Goal: Check status: Check status

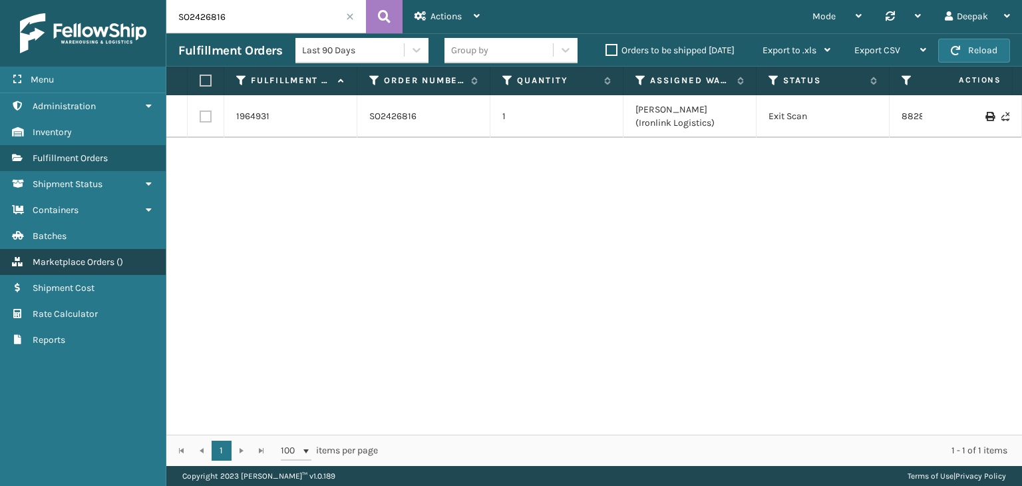
click at [77, 267] on link "Marketplace Orders ( )" at bounding box center [83, 262] width 166 height 26
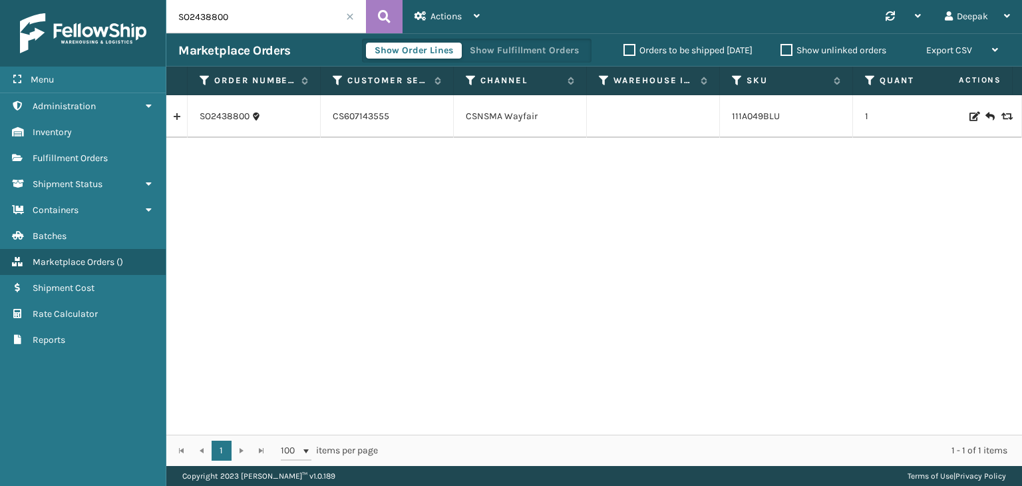
click at [270, 22] on input "SO2438800" at bounding box center [266, 16] width 200 height 33
paste input "43946"
type input "SO2443946"
click at [379, 15] on icon at bounding box center [384, 17] width 13 height 20
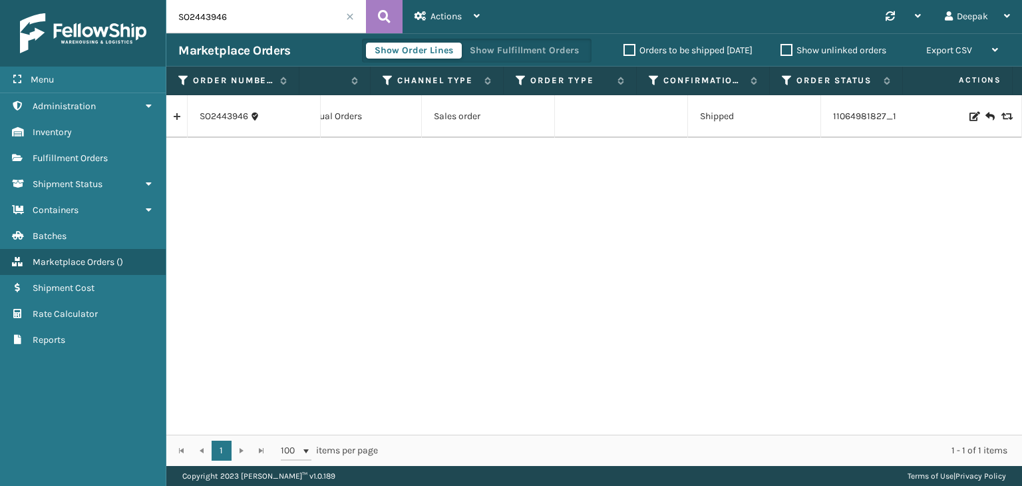
scroll to position [0, 831]
click at [767, 127] on td "Shipped" at bounding box center [754, 116] width 133 height 43
copy td "Shipped"
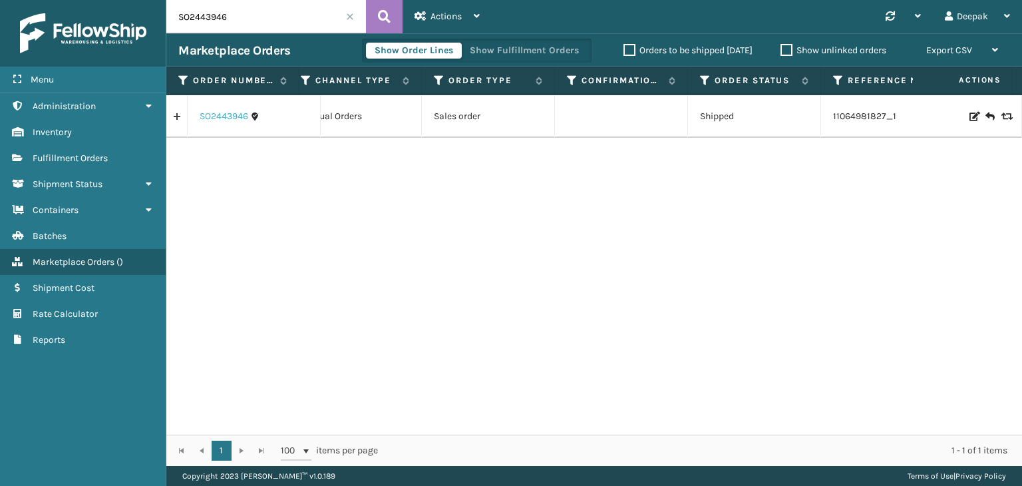
click at [229, 116] on link "SO2443946" at bounding box center [224, 116] width 49 height 13
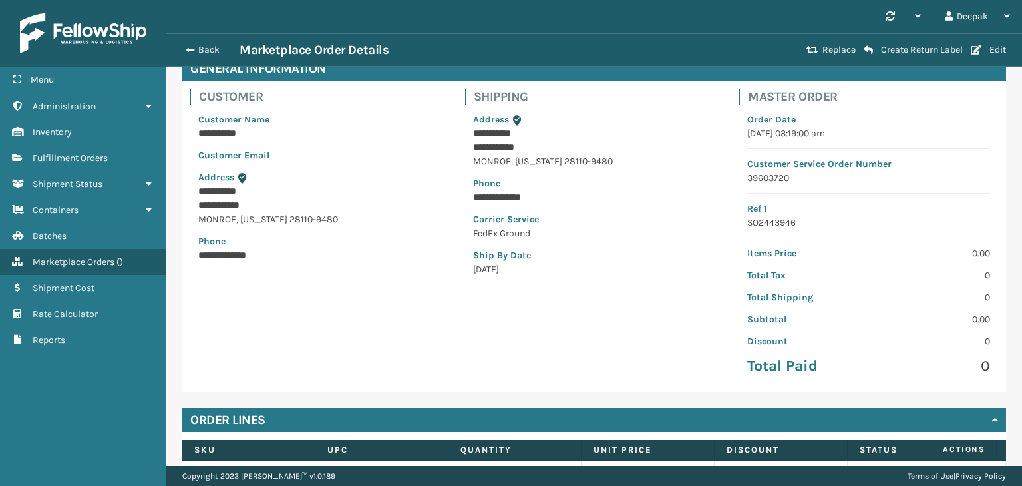
scroll to position [215, 0]
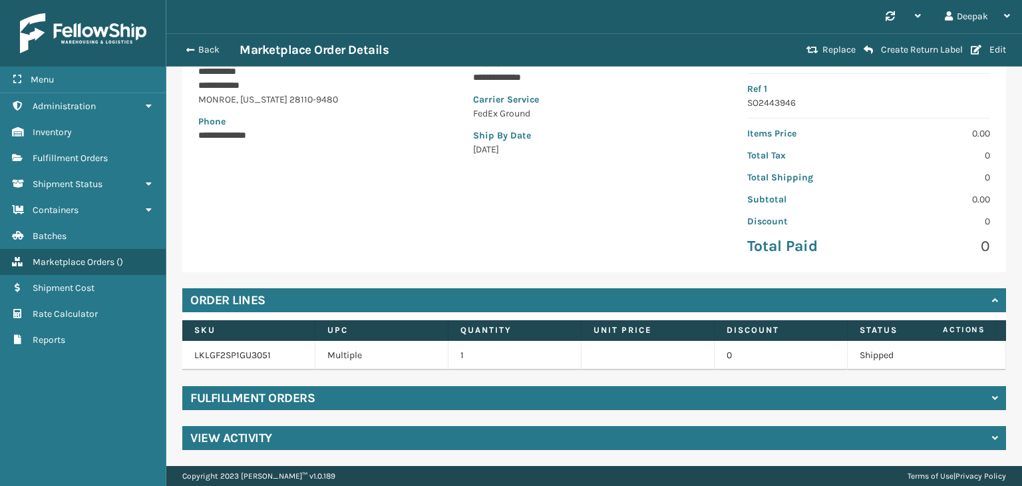
click at [801, 403] on div "Fulfillment Orders" at bounding box center [594, 398] width 824 height 24
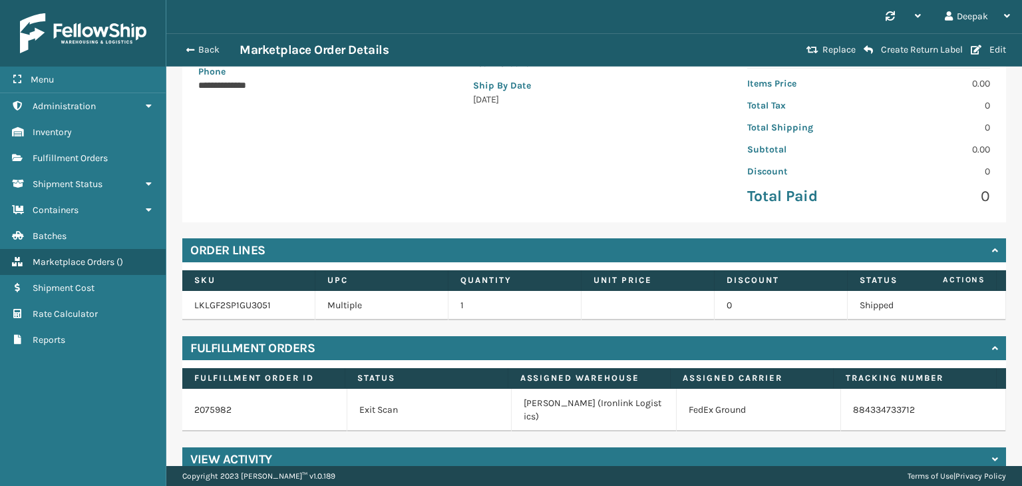
scroll to position [272, 0]
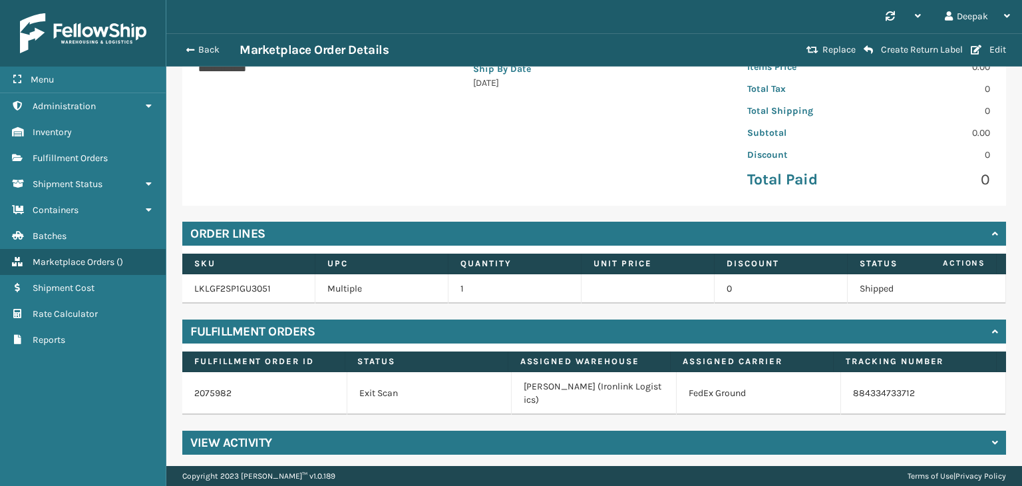
click at [904, 393] on td "884334733712" at bounding box center [923, 393] width 165 height 43
copy div "884334733712"
click at [187, 47] on span "button" at bounding box center [188, 49] width 8 height 9
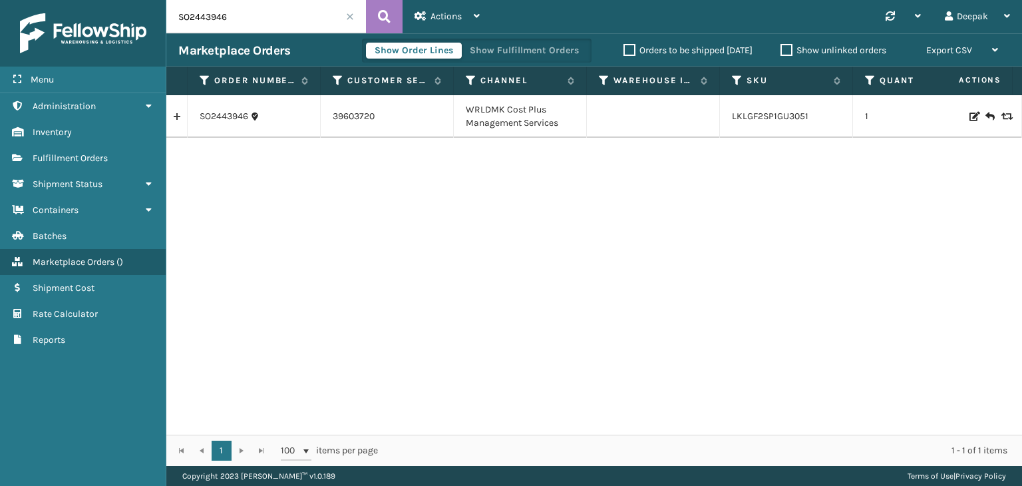
click at [276, 21] on input "SO2443946" at bounding box center [266, 16] width 200 height 33
paste input "3"
type input "SO2443943"
click at [381, 8] on icon at bounding box center [384, 17] width 13 height 20
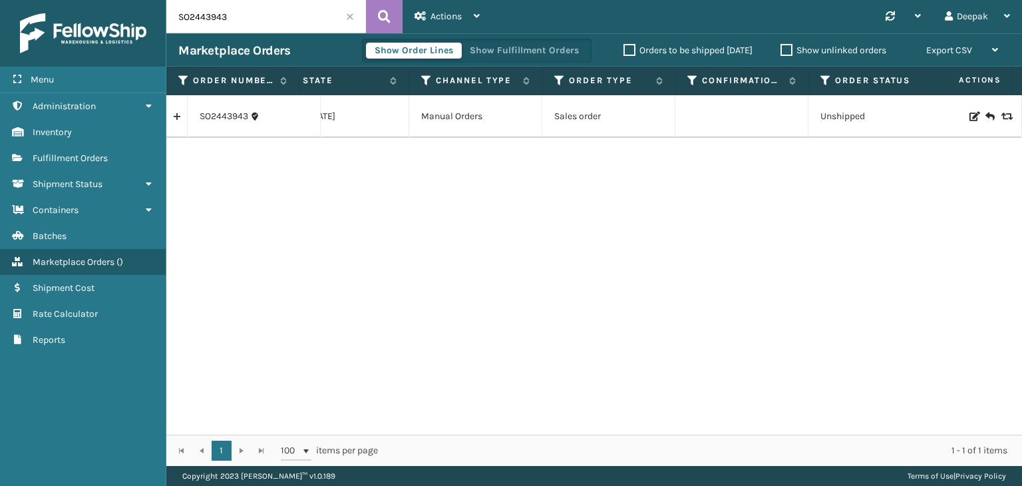
scroll to position [0, 902]
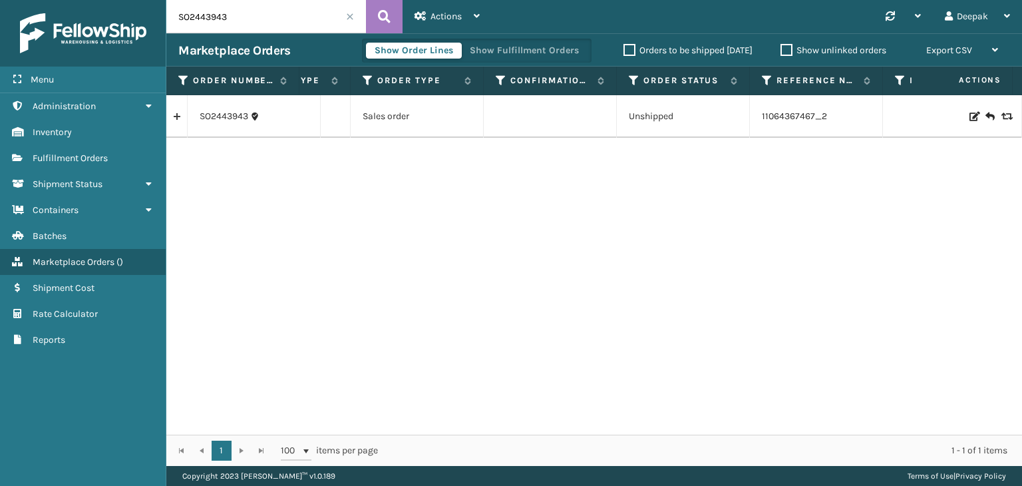
click at [295, 17] on input "SO2443943" at bounding box center [266, 16] width 200 height 33
paste input "37"
click at [383, 20] on icon at bounding box center [384, 17] width 13 height 20
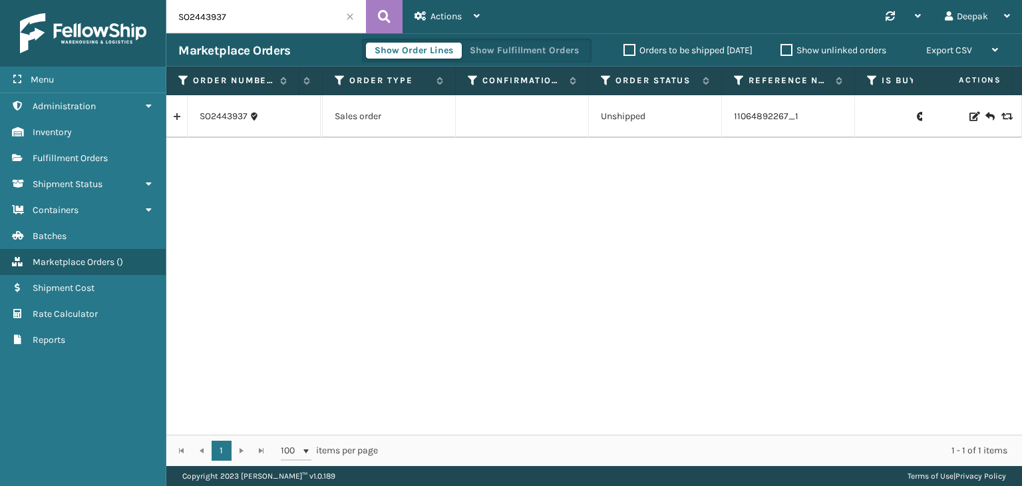
click at [245, 17] on input "SO2443937" at bounding box center [266, 16] width 200 height 33
paste input "6"
click at [380, 21] on icon at bounding box center [384, 17] width 13 height 20
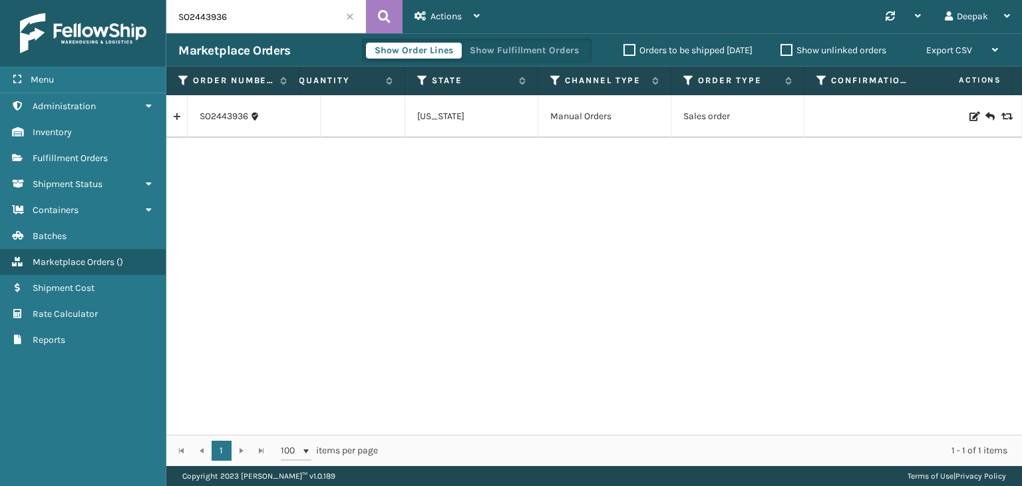
scroll to position [0, 777]
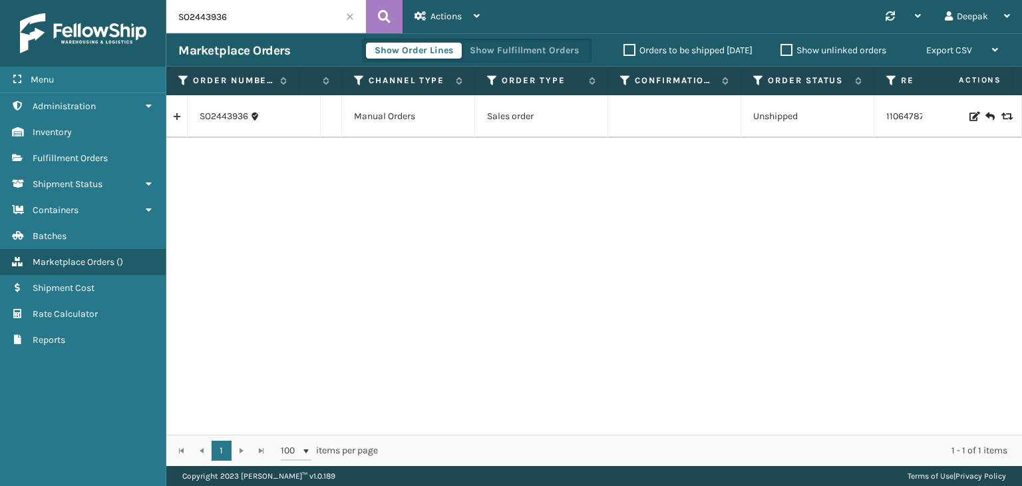
click at [277, 21] on input "SO2443936" at bounding box center [266, 16] width 200 height 33
paste input "42"
click at [389, 22] on icon at bounding box center [384, 17] width 13 height 20
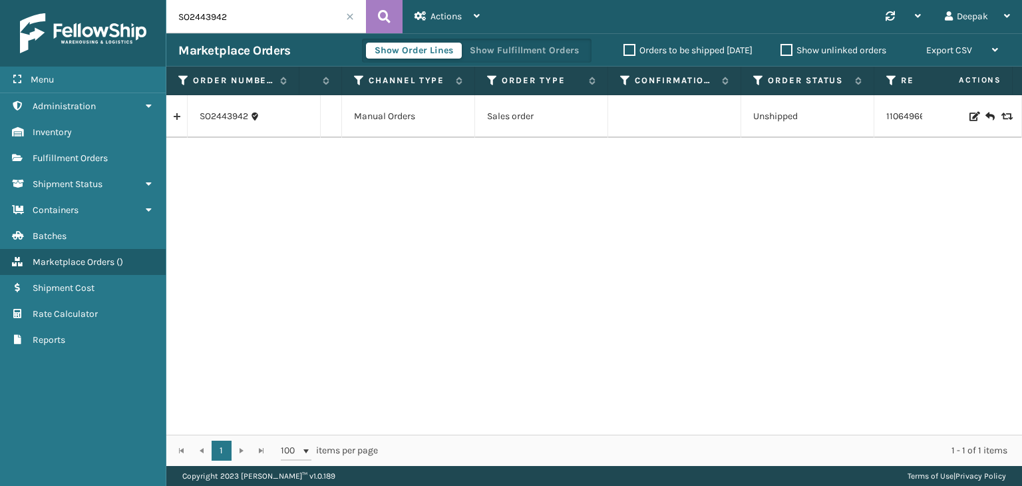
click at [286, 25] on input "SO2443942" at bounding box center [266, 16] width 200 height 33
paste input "35"
click at [379, 19] on icon at bounding box center [384, 17] width 13 height 20
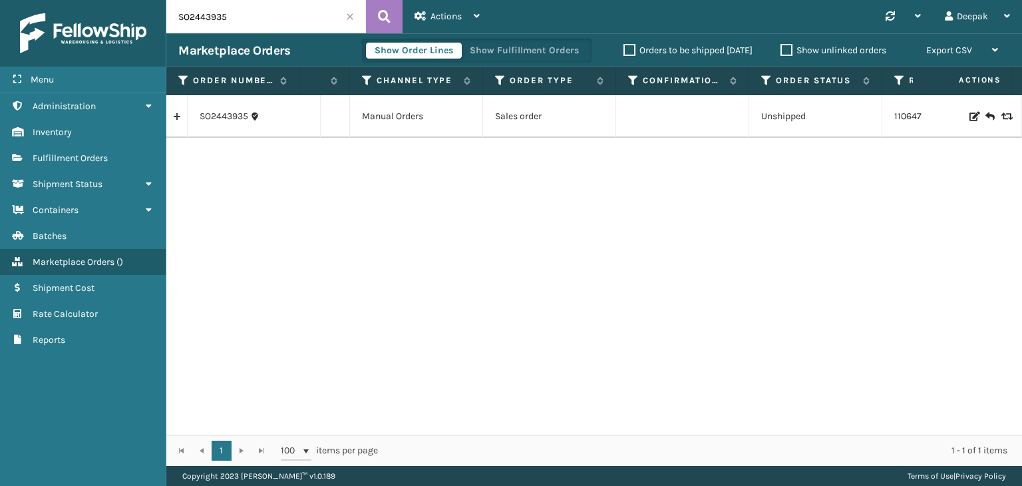
click at [242, 17] on input "SO2443935" at bounding box center [266, 16] width 200 height 33
paste input "9"
click at [382, 19] on icon at bounding box center [384, 17] width 13 height 20
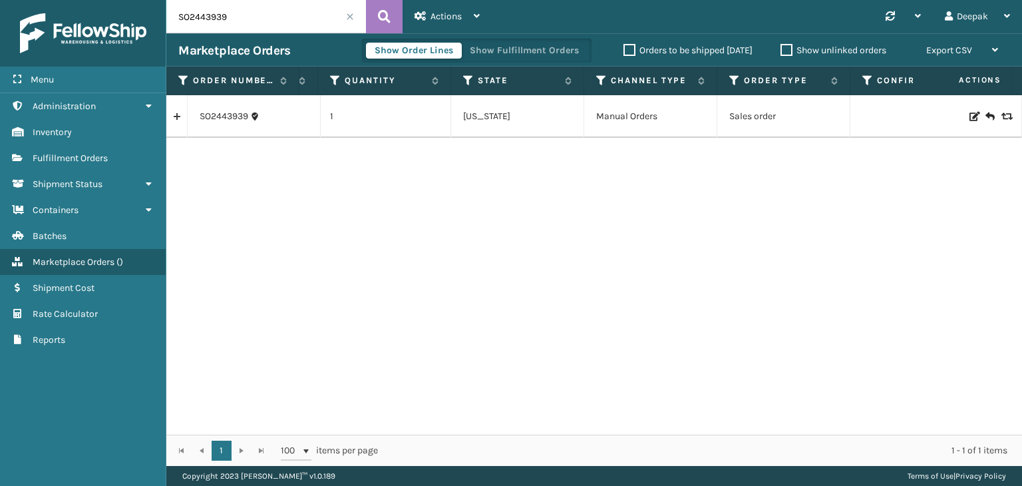
scroll to position [0, 870]
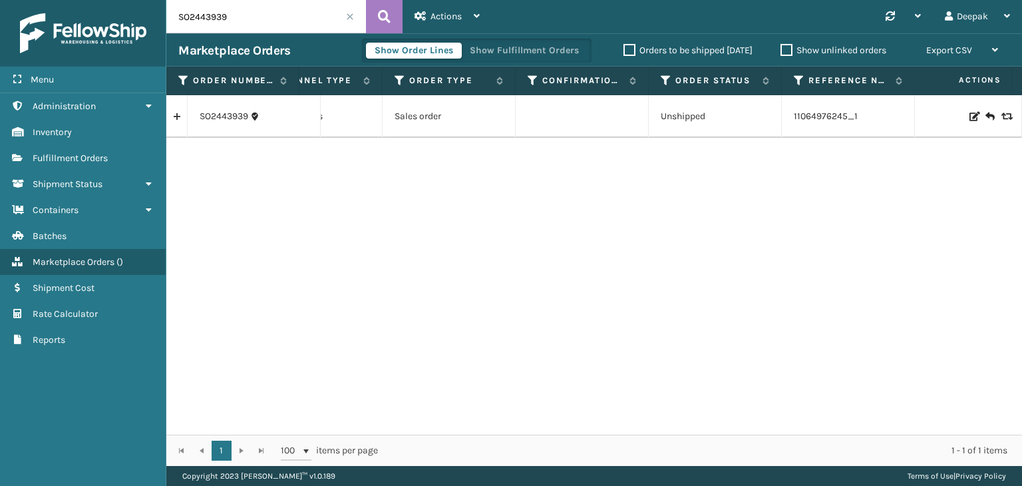
click at [266, 15] on input "SO2443939" at bounding box center [266, 16] width 200 height 33
paste input "4"
click at [387, 19] on icon at bounding box center [384, 17] width 13 height 20
click at [290, 19] on input "SO2443949" at bounding box center [266, 16] width 200 height 33
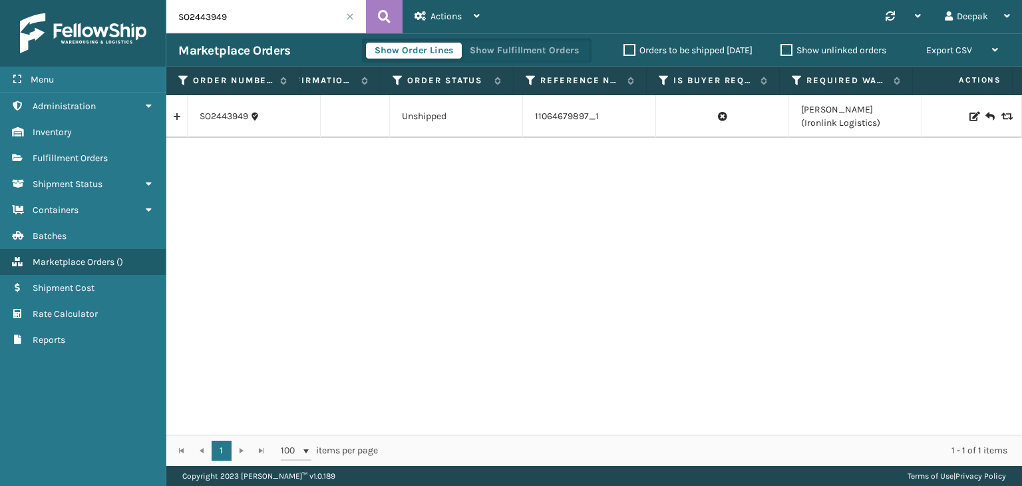
click at [290, 19] on input "SO2443949" at bounding box center [266, 16] width 200 height 33
paste input "4155"
type input "SO2444155"
click at [373, 15] on button at bounding box center [384, 16] width 37 height 33
click at [709, 116] on td "Shipped" at bounding box center [720, 116] width 133 height 43
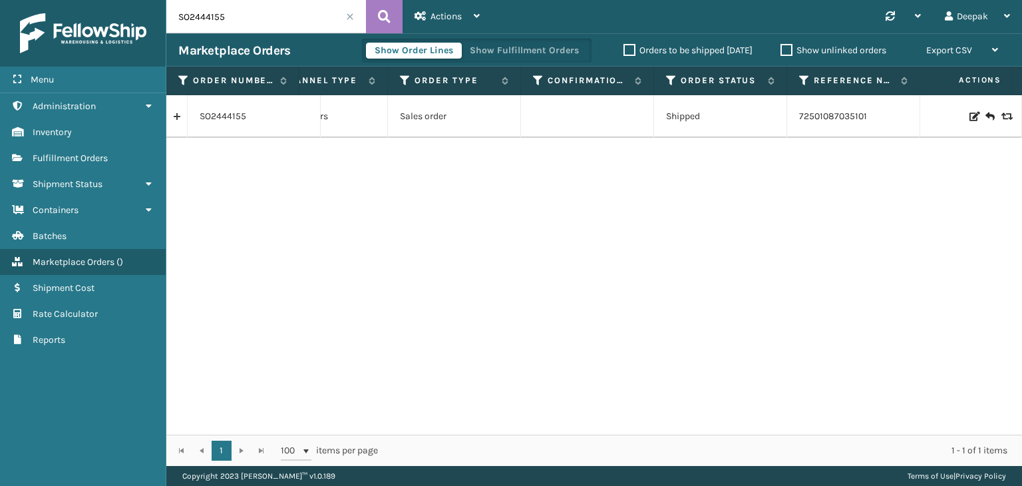
click at [709, 116] on td "Shipped" at bounding box center [720, 116] width 133 height 43
copy td "Shipped"
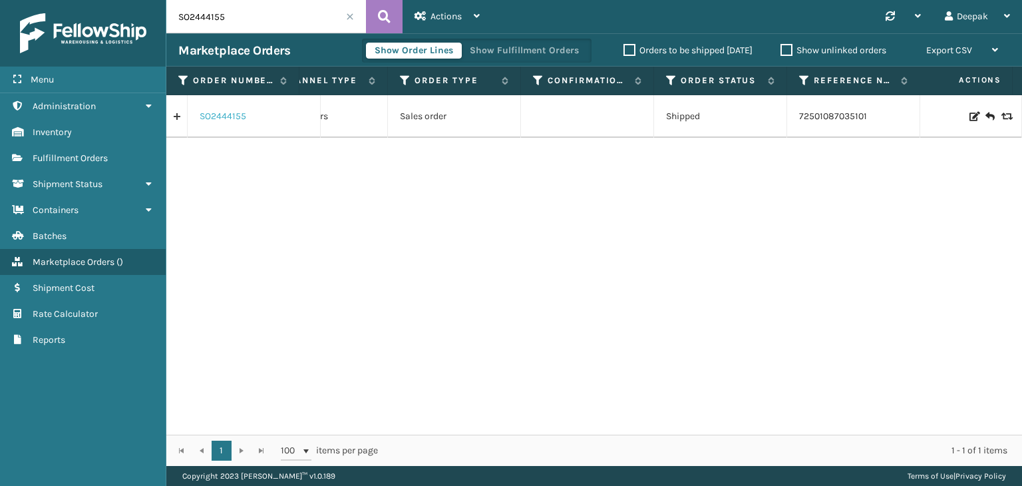
click at [202, 118] on link "SO2444155" at bounding box center [223, 116] width 47 height 13
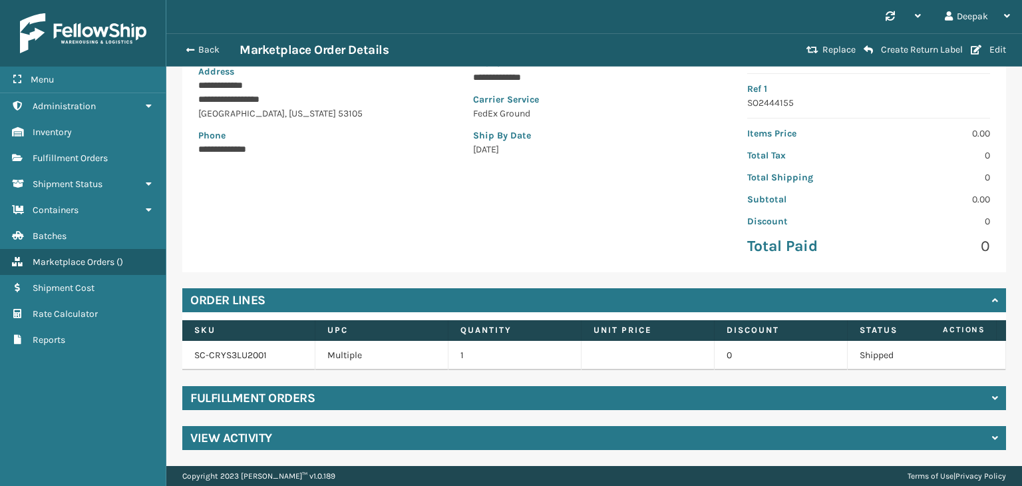
click at [700, 393] on div "Fulfillment Orders" at bounding box center [594, 398] width 824 height 24
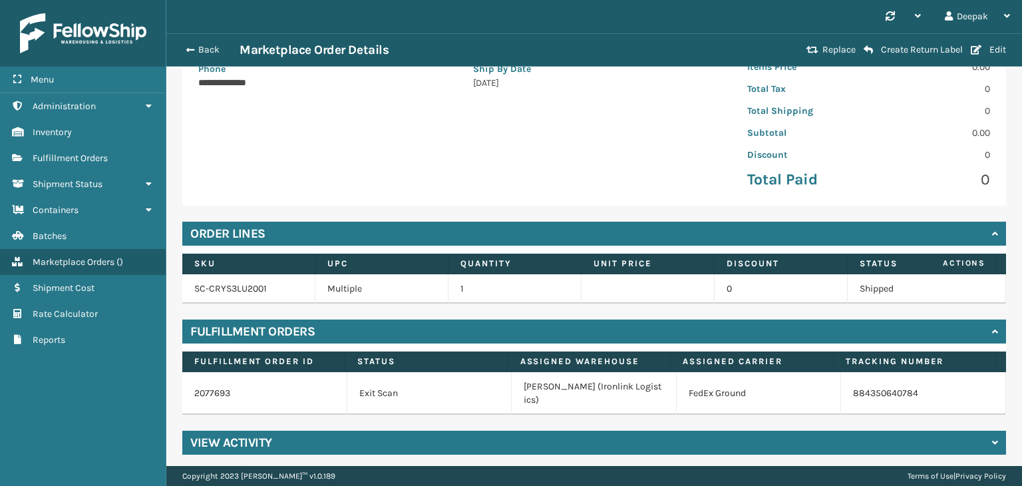
click at [908, 396] on td "884350640784" at bounding box center [923, 393] width 165 height 43
click at [909, 395] on td "884350640784" at bounding box center [923, 393] width 165 height 43
copy div "884350640784"
click at [182, 47] on button "Back" at bounding box center [208, 50] width 61 height 12
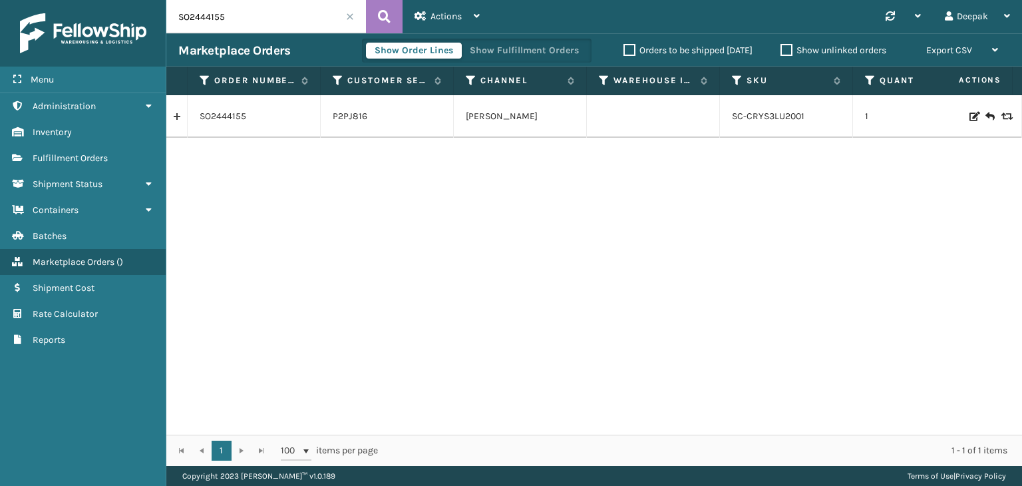
click at [282, 21] on input "SO2444155" at bounding box center [266, 16] width 200 height 33
paste input "239"
type input "SO2444239"
click at [373, 19] on button at bounding box center [384, 16] width 37 height 33
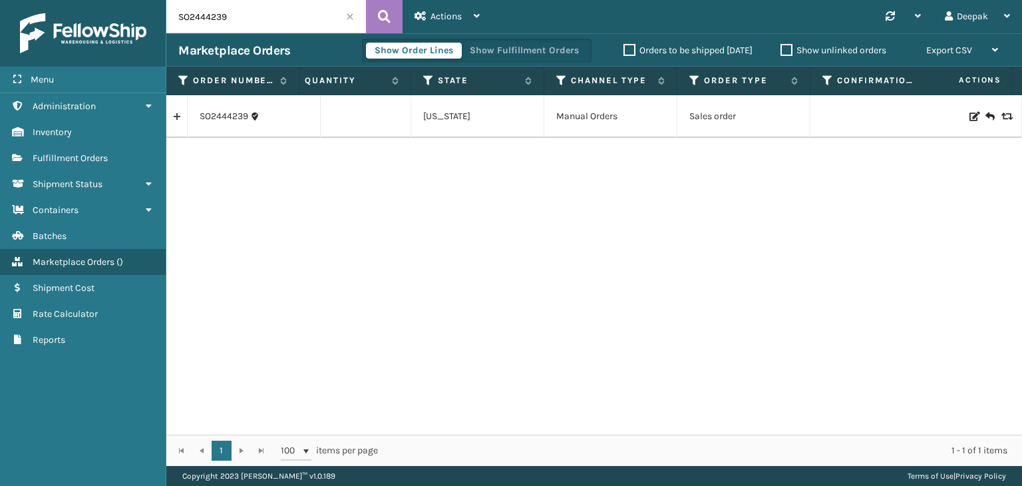
scroll to position [0, 815]
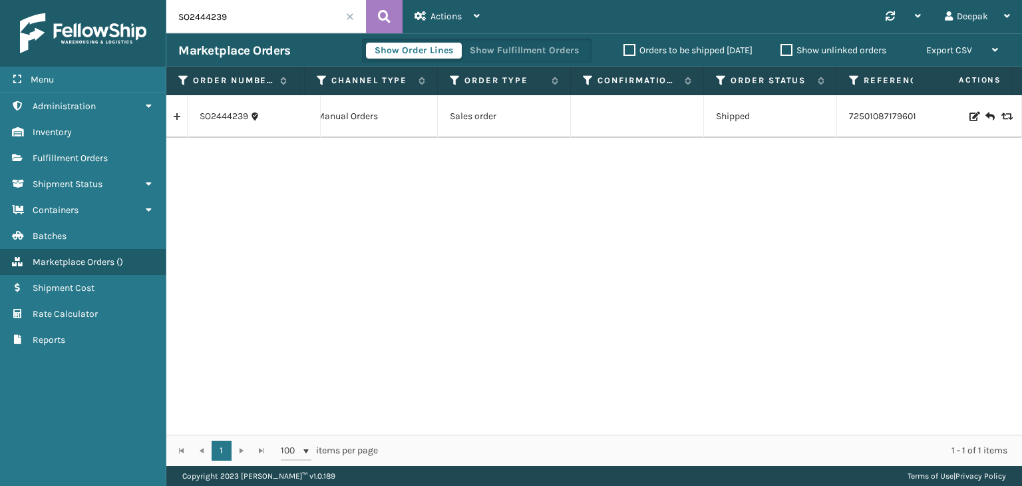
click at [780, 123] on td "Shipped" at bounding box center [770, 116] width 133 height 43
copy td "Shipped"
click at [234, 113] on link "SO2444239" at bounding box center [224, 116] width 49 height 13
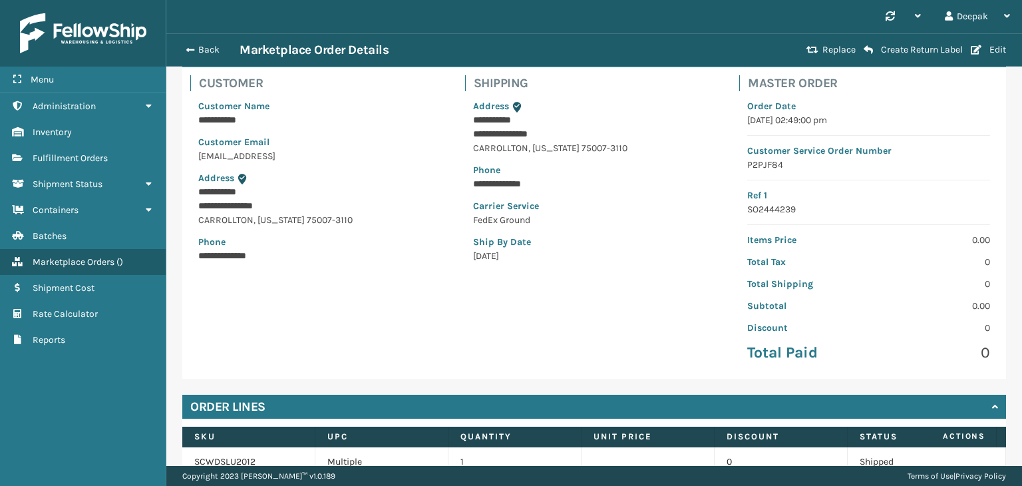
scroll to position [201, 0]
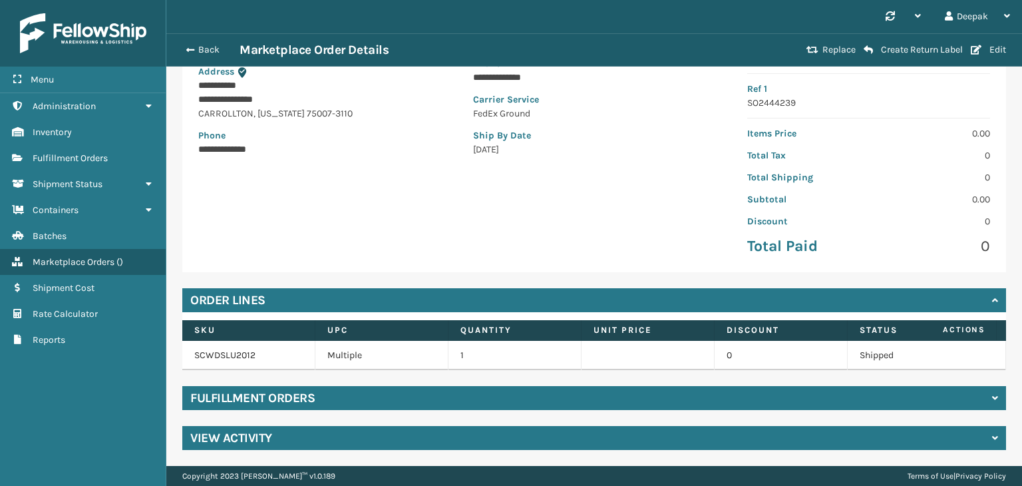
click at [825, 398] on div "Fulfillment Orders" at bounding box center [594, 398] width 824 height 24
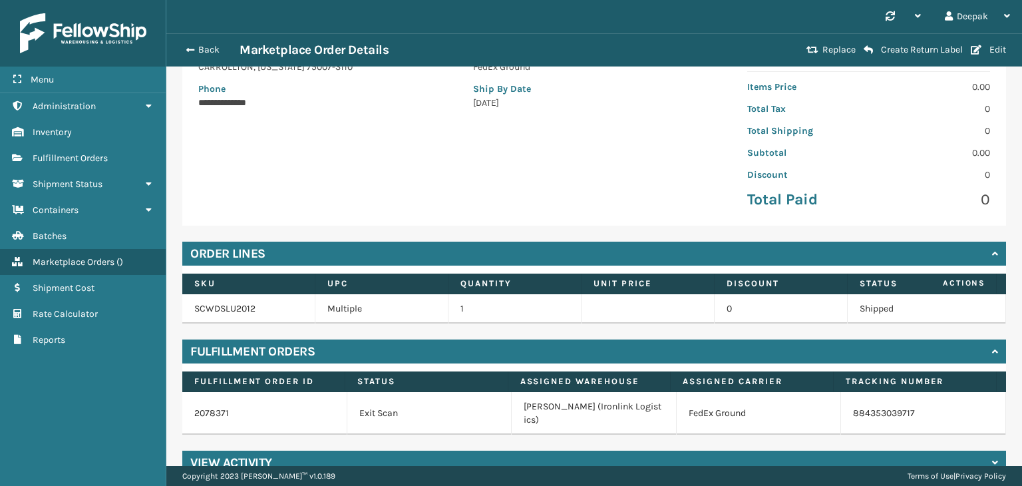
scroll to position [258, 0]
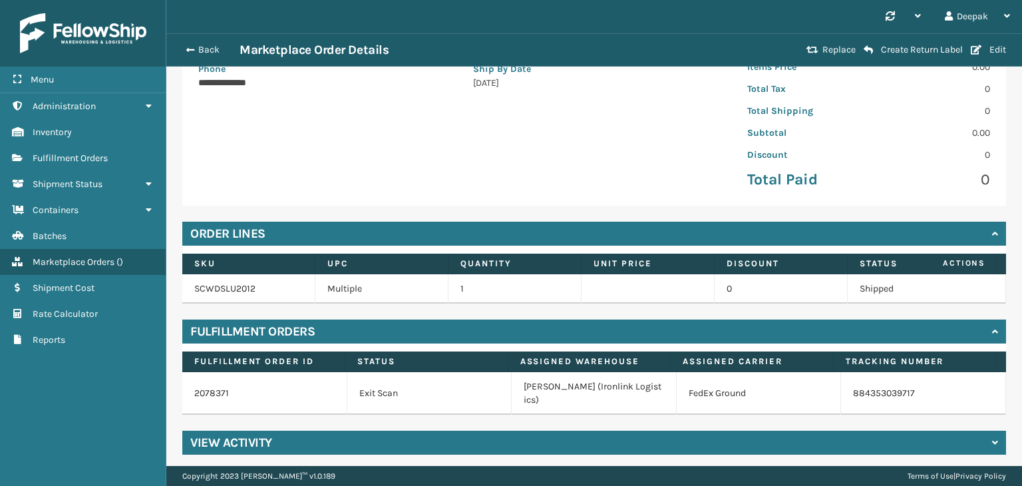
click at [919, 393] on td "884353039717" at bounding box center [923, 393] width 165 height 43
copy div "884353039717"
